Goal: Transaction & Acquisition: Purchase product/service

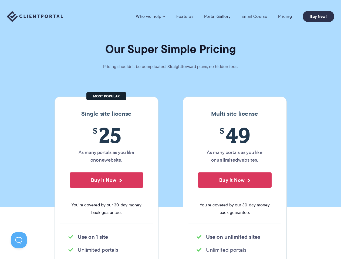
click at [170, 130] on section "Our Super Simple Pricing Pricing shouldn't be complicated. Straightforward plan…" at bounding box center [170, 103] width 341 height 207
click at [151, 16] on link "Who we help" at bounding box center [150, 16] width 29 height 5
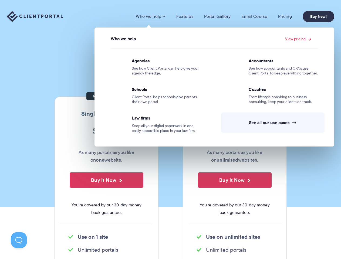
click at [106, 180] on button "Buy It Now" at bounding box center [107, 179] width 74 height 15
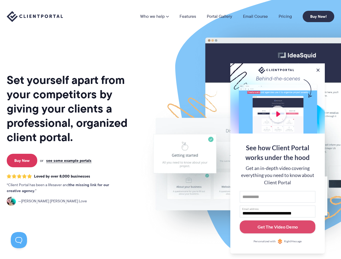
click at [170, 130] on img at bounding box center [282, 133] width 302 height 259
click at [155, 16] on link "Who we help" at bounding box center [154, 16] width 29 height 4
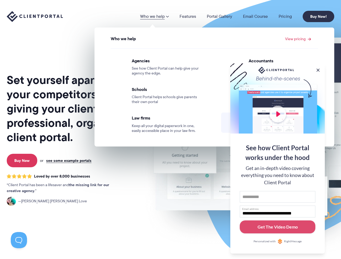
click at [318, 69] on button at bounding box center [317, 69] width 5 height 5
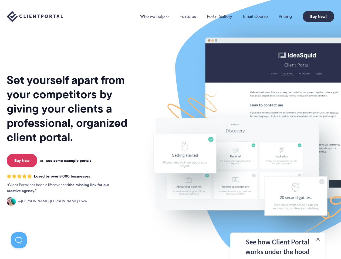
click at [277, 158] on img at bounding box center [282, 133] width 302 height 259
click at [19, 240] on button at bounding box center [19, 240] width 16 height 16
